Goal: Task Accomplishment & Management: Manage account settings

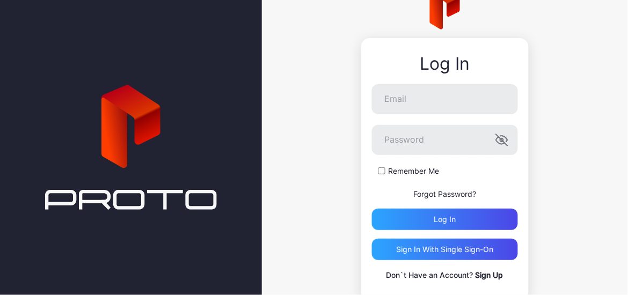
scroll to position [28, 0]
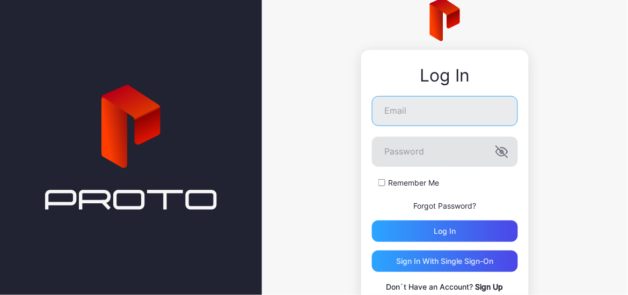
type input "**********"
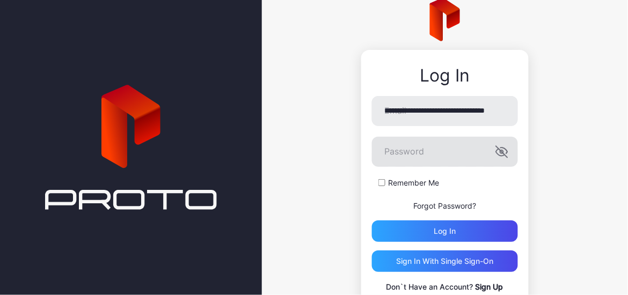
click at [501, 153] on icon "button" at bounding box center [504, 151] width 7 height 6
drag, startPoint x: 547, startPoint y: 160, endPoint x: 546, endPoint y: 173, distance: 12.9
click at [547, 159] on div "**********" at bounding box center [445, 155] width 367 height 367
click at [453, 227] on div "Log in" at bounding box center [445, 231] width 146 height 21
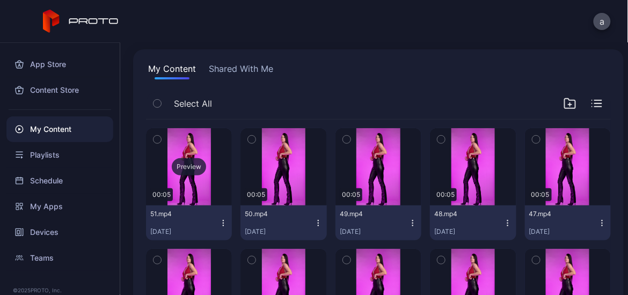
scroll to position [43, 0]
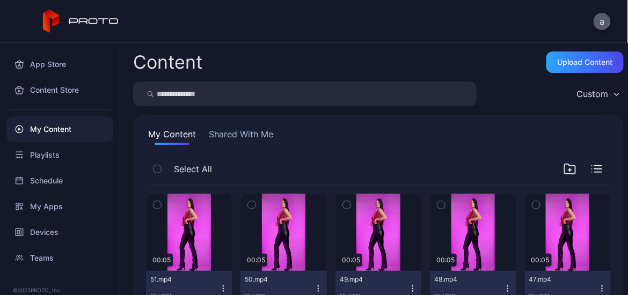
click at [603, 15] on button "a" at bounding box center [602, 21] width 17 height 17
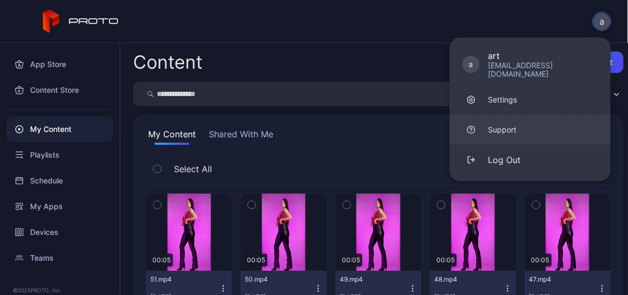
click at [513, 115] on link "Support" at bounding box center [530, 130] width 161 height 30
click at [510, 100] on link "Settings" at bounding box center [530, 100] width 161 height 30
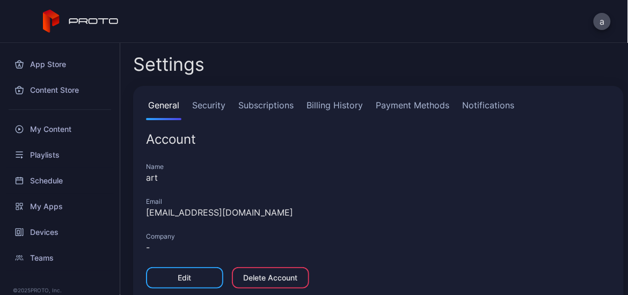
click at [489, 107] on link "Notifications" at bounding box center [488, 109] width 56 height 21
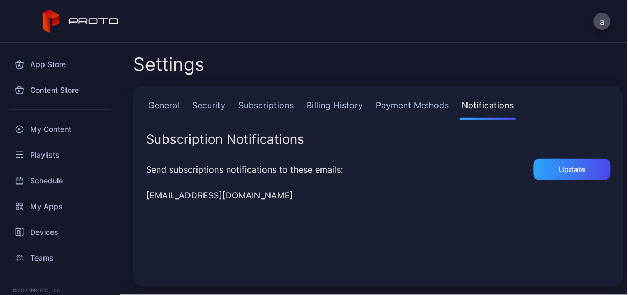
click at [429, 106] on link "Payment Methods" at bounding box center [413, 109] width 78 height 21
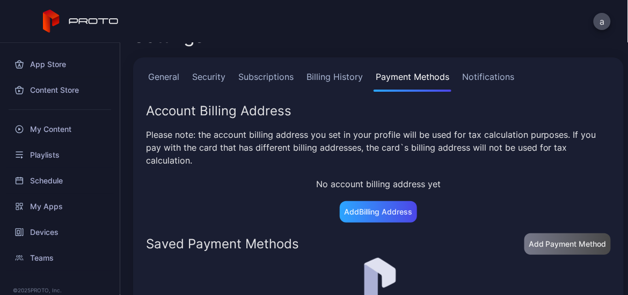
scroll to position [48, 0]
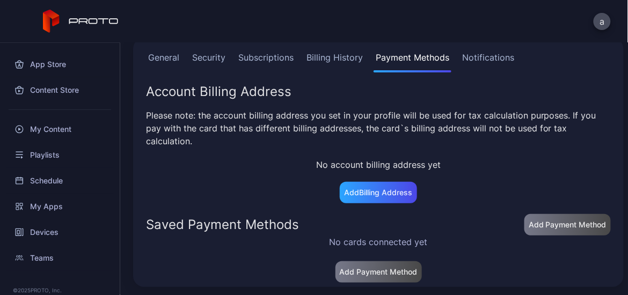
click at [483, 57] on link "Notifications" at bounding box center [488, 61] width 56 height 21
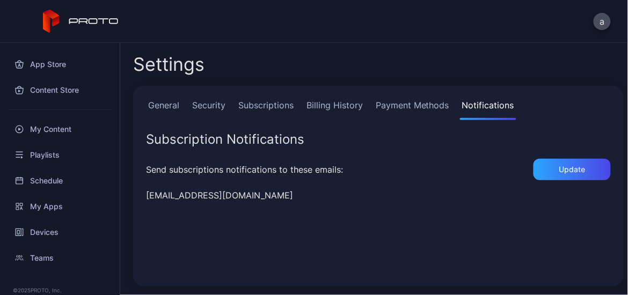
click at [346, 105] on link "Billing History" at bounding box center [334, 109] width 61 height 21
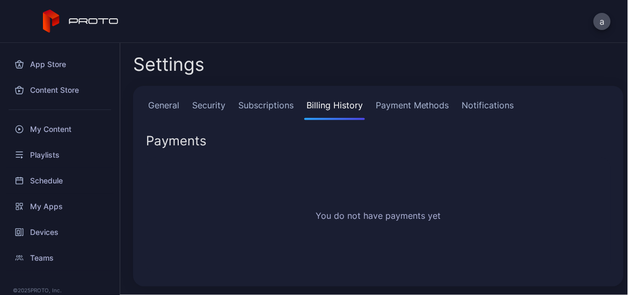
click at [268, 106] on link "Subscriptions" at bounding box center [266, 109] width 60 height 21
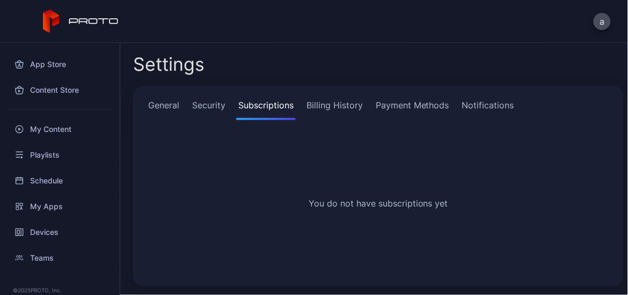
click at [213, 104] on link "Security" at bounding box center [209, 109] width 38 height 21
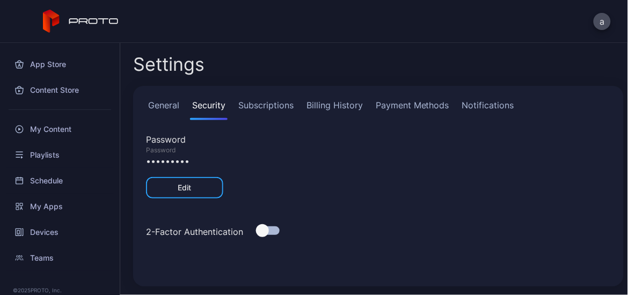
click at [165, 105] on link "General" at bounding box center [163, 109] width 35 height 21
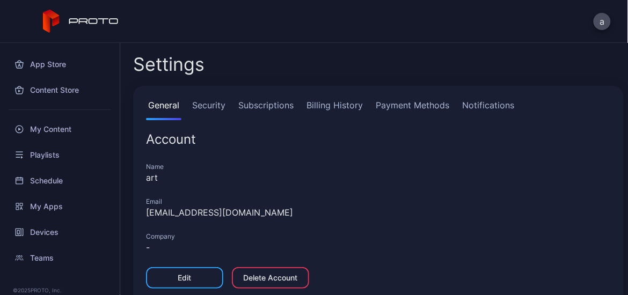
click at [611, 25] on div "a" at bounding box center [602, 21] width 17 height 17
click at [604, 23] on button "a" at bounding box center [602, 21] width 17 height 17
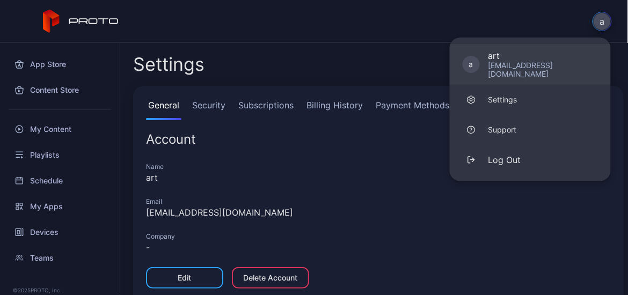
click at [516, 57] on div "art" at bounding box center [544, 55] width 110 height 11
click at [367, 179] on div "art" at bounding box center [378, 177] width 465 height 13
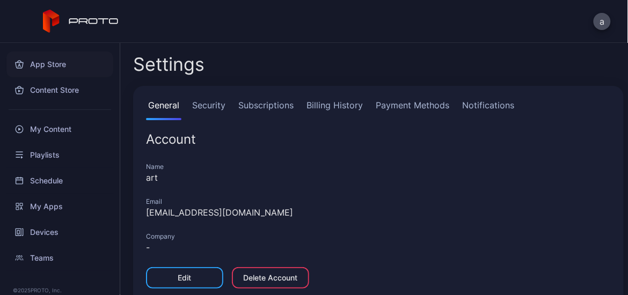
click at [63, 69] on div "App Store" at bounding box center [59, 65] width 107 height 26
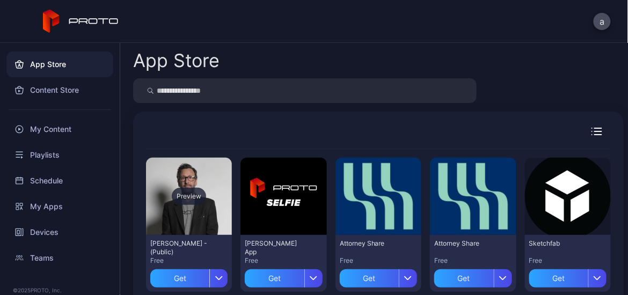
click at [185, 192] on div "Preview" at bounding box center [189, 196] width 34 height 17
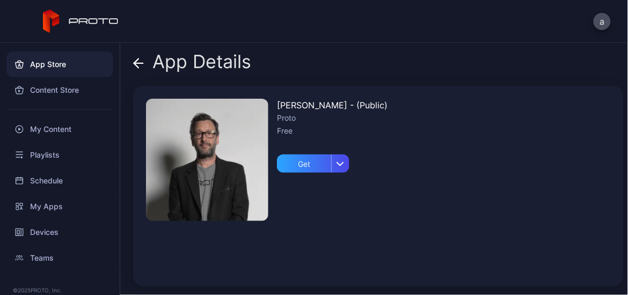
click at [140, 61] on icon at bounding box center [138, 63] width 11 height 11
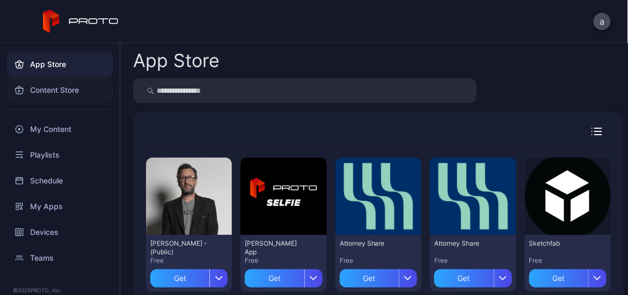
click at [51, 88] on div "Content Store" at bounding box center [59, 90] width 107 height 26
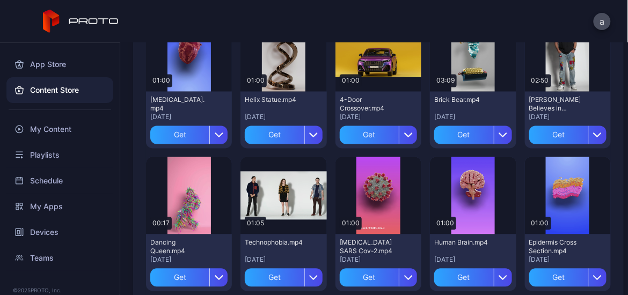
scroll to position [451, 0]
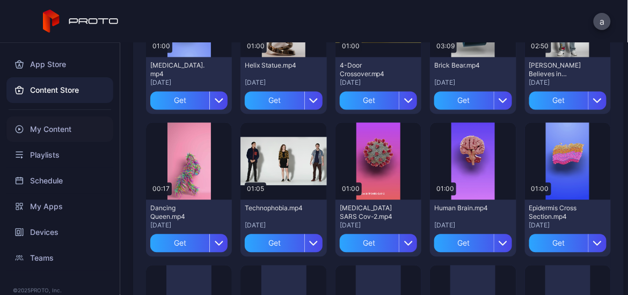
click at [52, 125] on div "My Content" at bounding box center [59, 130] width 107 height 26
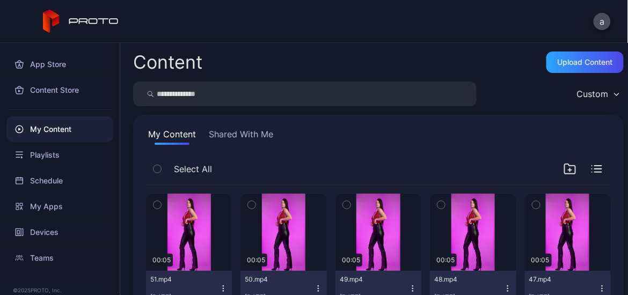
click at [262, 136] on button "Shared With Me" at bounding box center [241, 136] width 69 height 17
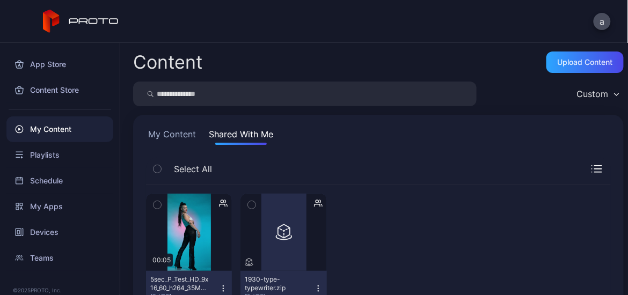
click at [183, 139] on button "My Content" at bounding box center [172, 136] width 52 height 17
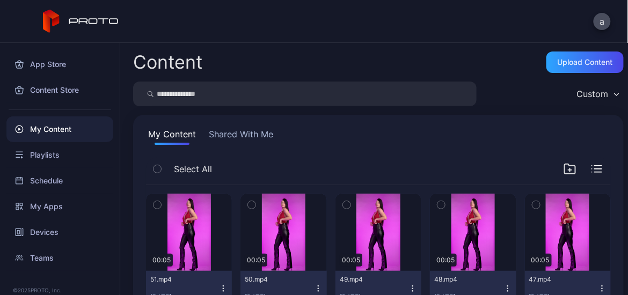
click at [590, 91] on div "Custom" at bounding box center [593, 94] width 32 height 11
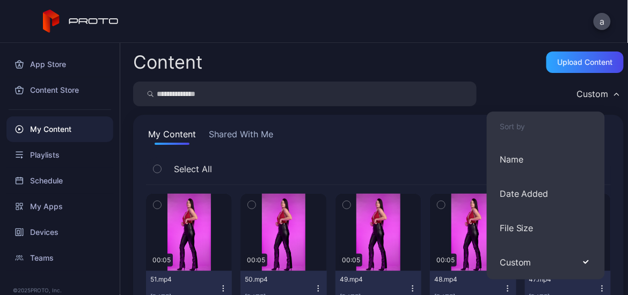
click at [473, 135] on div "My Content Shared With Me" at bounding box center [378, 136] width 465 height 17
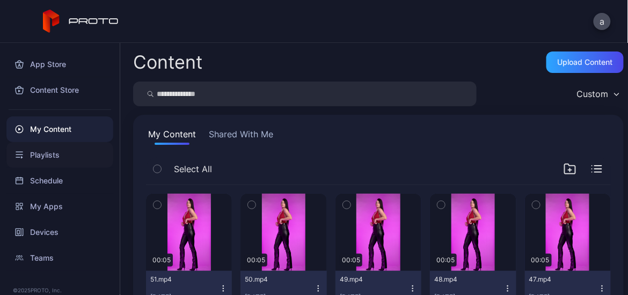
click at [68, 157] on div "Playlists" at bounding box center [59, 155] width 107 height 26
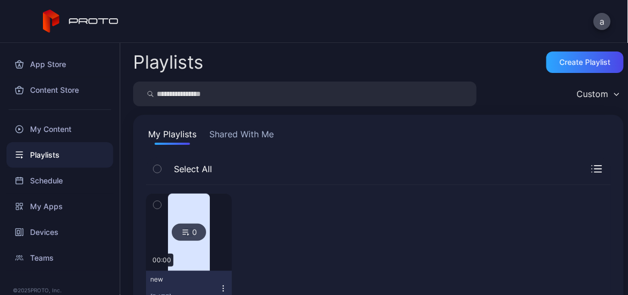
click at [260, 132] on button "Shared With Me" at bounding box center [241, 136] width 69 height 17
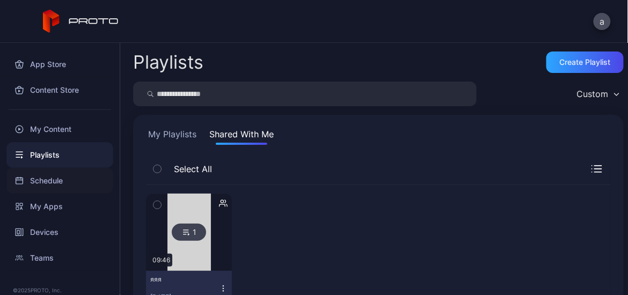
click at [53, 181] on div "Schedule" at bounding box center [59, 181] width 107 height 26
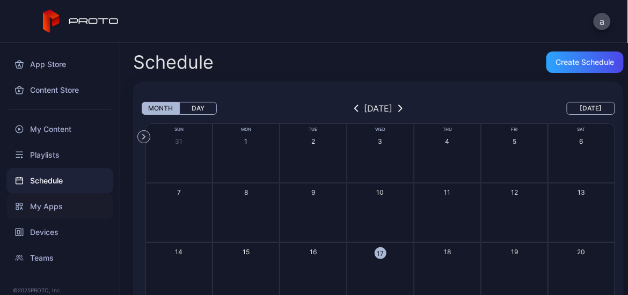
click at [61, 206] on div "My Apps" at bounding box center [59, 207] width 107 height 26
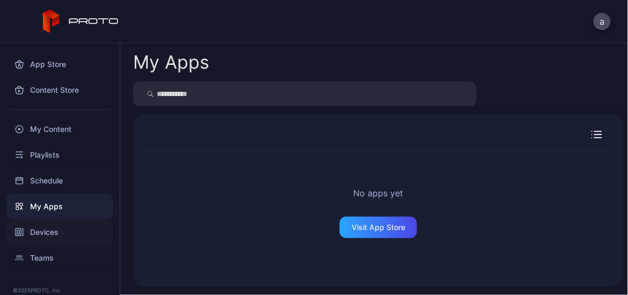
click at [72, 235] on div "Devices" at bounding box center [59, 233] width 107 height 26
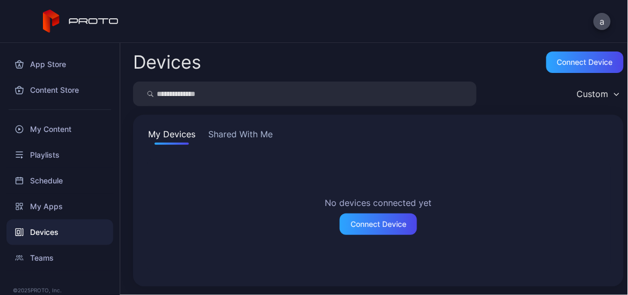
click at [222, 129] on button "Shared With Me" at bounding box center [240, 136] width 69 height 17
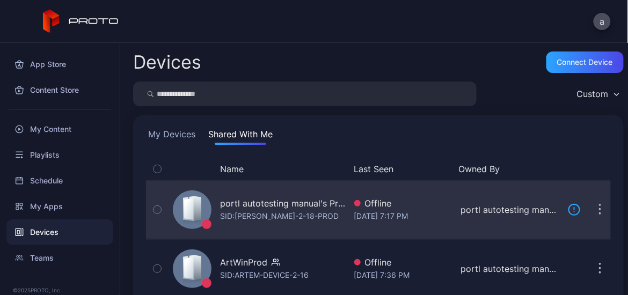
click at [261, 205] on div "portl autotesting manual's Proto Epic" at bounding box center [283, 203] width 126 height 13
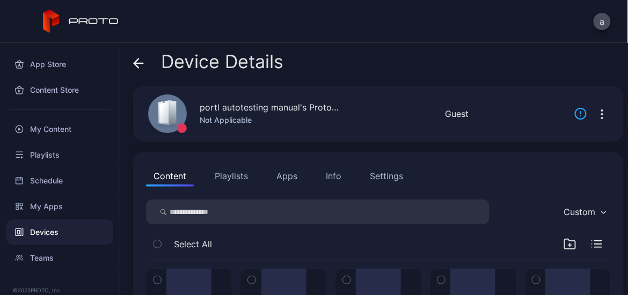
click at [209, 173] on button "Playlists" at bounding box center [231, 175] width 48 height 21
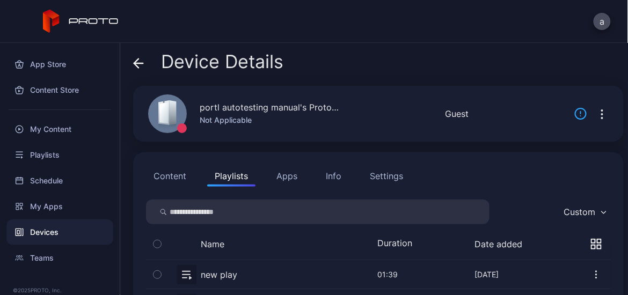
click at [277, 177] on button "Apps" at bounding box center [287, 175] width 36 height 21
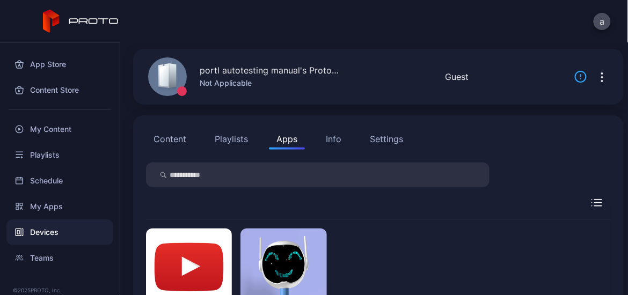
click at [332, 136] on div "Info" at bounding box center [334, 139] width 16 height 13
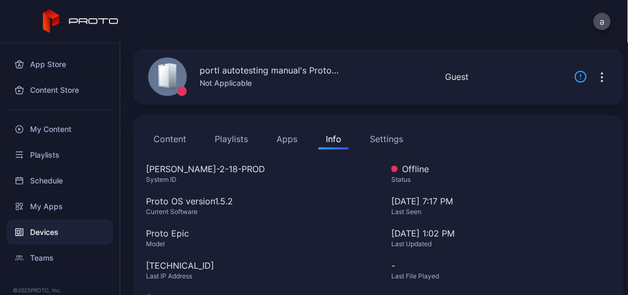
click at [382, 137] on div "Settings" at bounding box center [386, 139] width 33 height 13
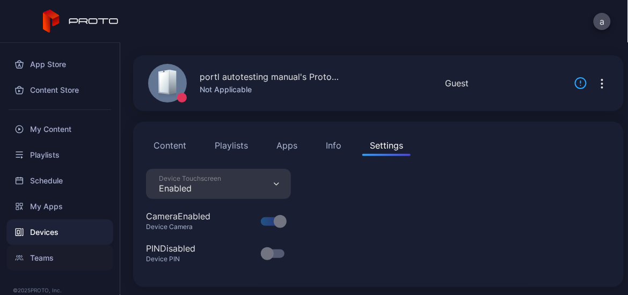
click at [60, 258] on div "Teams" at bounding box center [59, 258] width 107 height 26
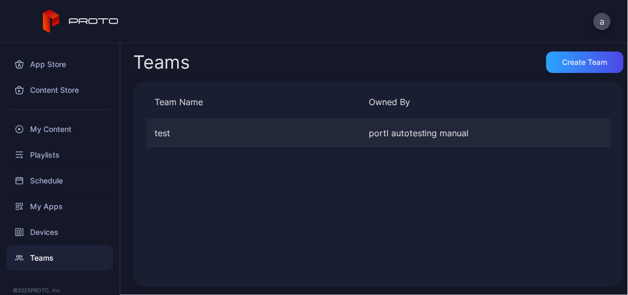
click at [274, 140] on div "test portl autotesting manual" at bounding box center [378, 133] width 465 height 28
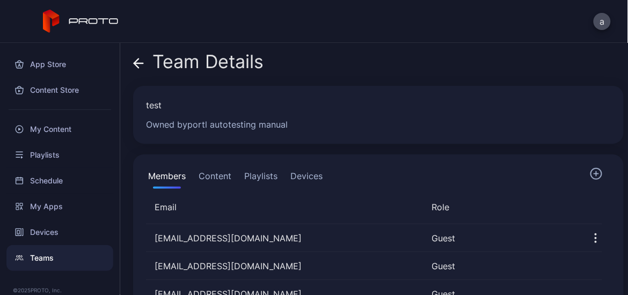
click at [213, 178] on button "Content" at bounding box center [215, 178] width 37 height 21
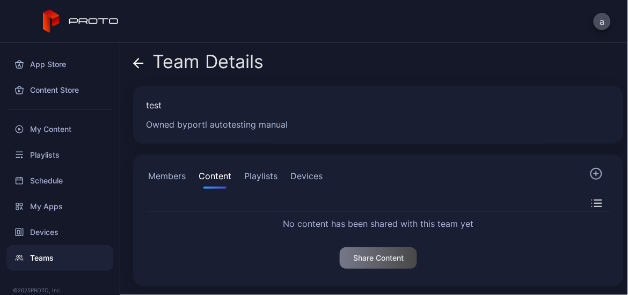
drag, startPoint x: 249, startPoint y: 177, endPoint x: 281, endPoint y: 175, distance: 32.3
click at [249, 177] on button "Playlists" at bounding box center [261, 178] width 38 height 21
click at [308, 172] on button "Devices" at bounding box center [306, 178] width 37 height 21
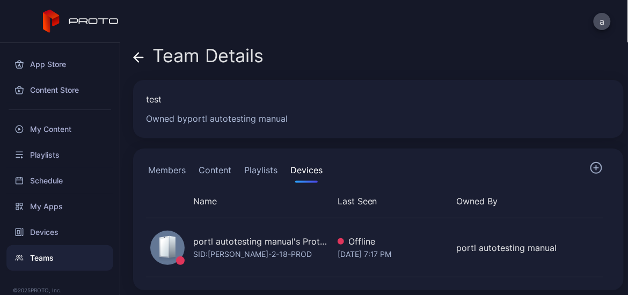
scroll to position [9, 0]
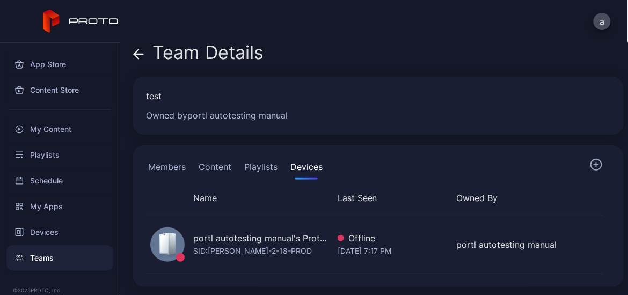
click at [143, 51] on icon at bounding box center [138, 54] width 11 height 11
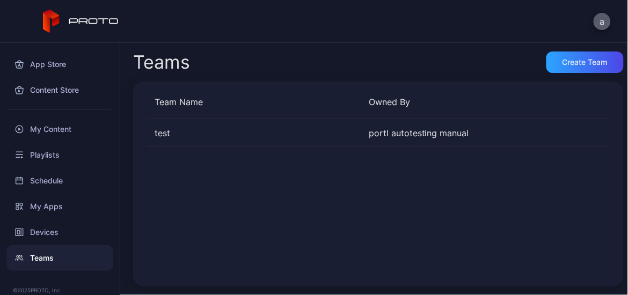
click at [602, 21] on button "a" at bounding box center [602, 21] width 17 height 17
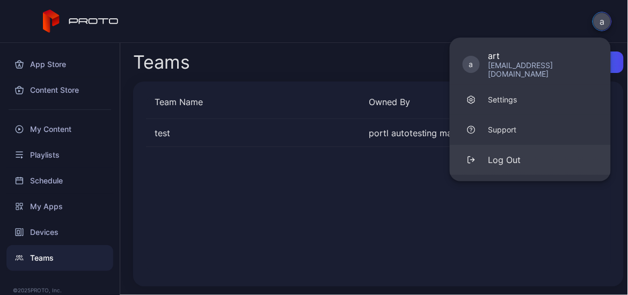
click at [521, 148] on button "Log Out" at bounding box center [530, 160] width 161 height 30
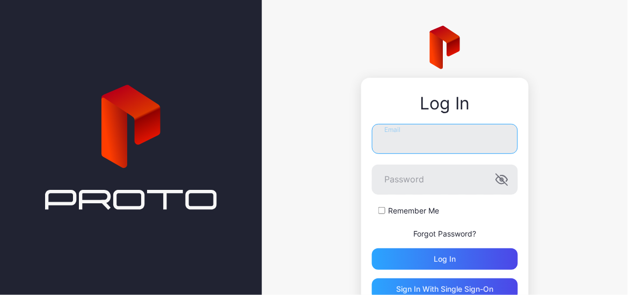
type input "**********"
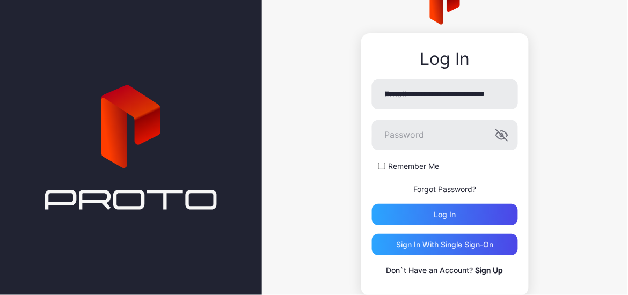
scroll to position [71, 0]
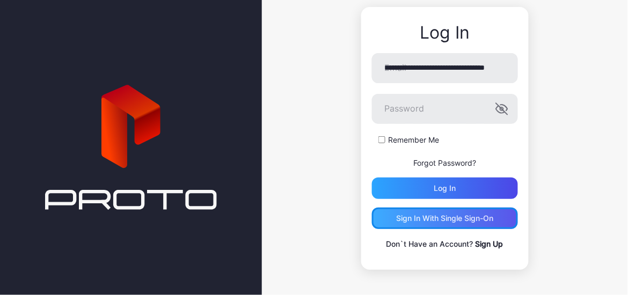
click at [452, 217] on div "Sign in With Single Sign-On" at bounding box center [444, 218] width 97 height 9
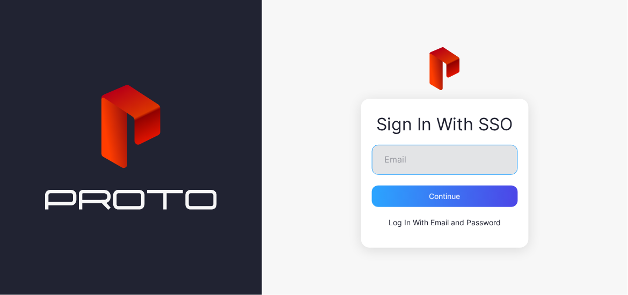
click at [405, 161] on input "Email" at bounding box center [445, 160] width 146 height 30
click at [552, 156] on div "Sign In With SSO Email Continue Log In With Email and Password" at bounding box center [445, 147] width 367 height 295
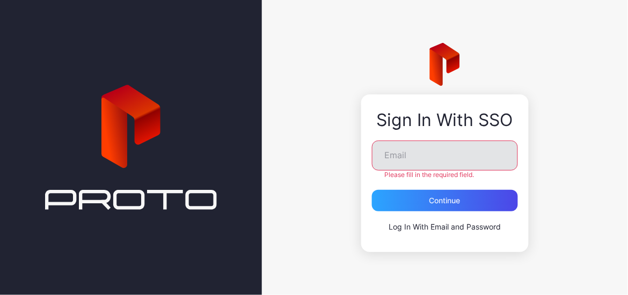
click at [431, 159] on input "Email" at bounding box center [445, 156] width 146 height 30
type input "**********"
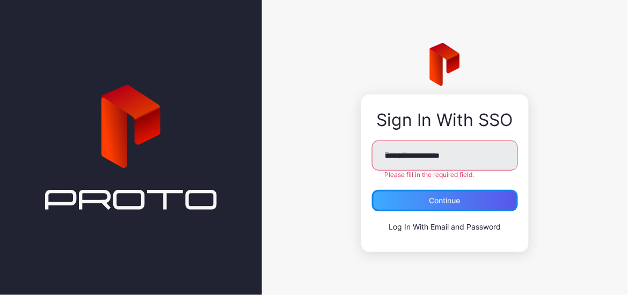
click at [445, 199] on div "Continue" at bounding box center [445, 201] width 31 height 9
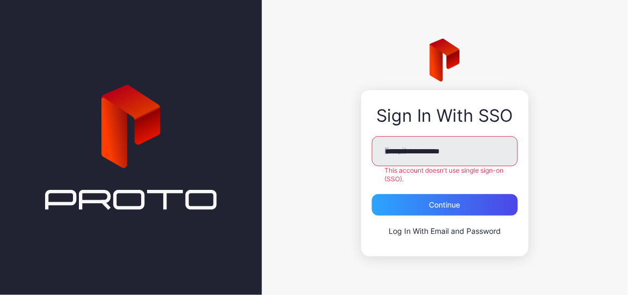
click at [442, 233] on link "Log In With Email and Password" at bounding box center [445, 231] width 112 height 9
